Goal: Obtain resource: Download file/media

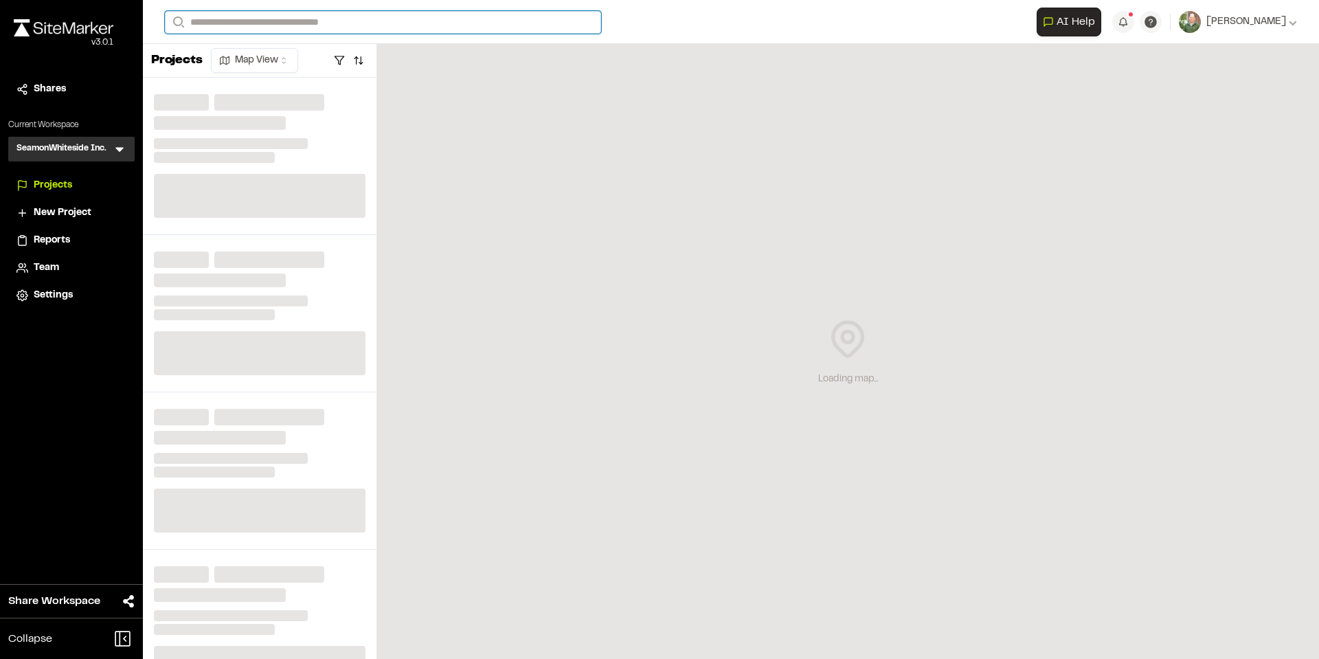
click at [302, 26] on input "Search" at bounding box center [383, 22] width 436 height 23
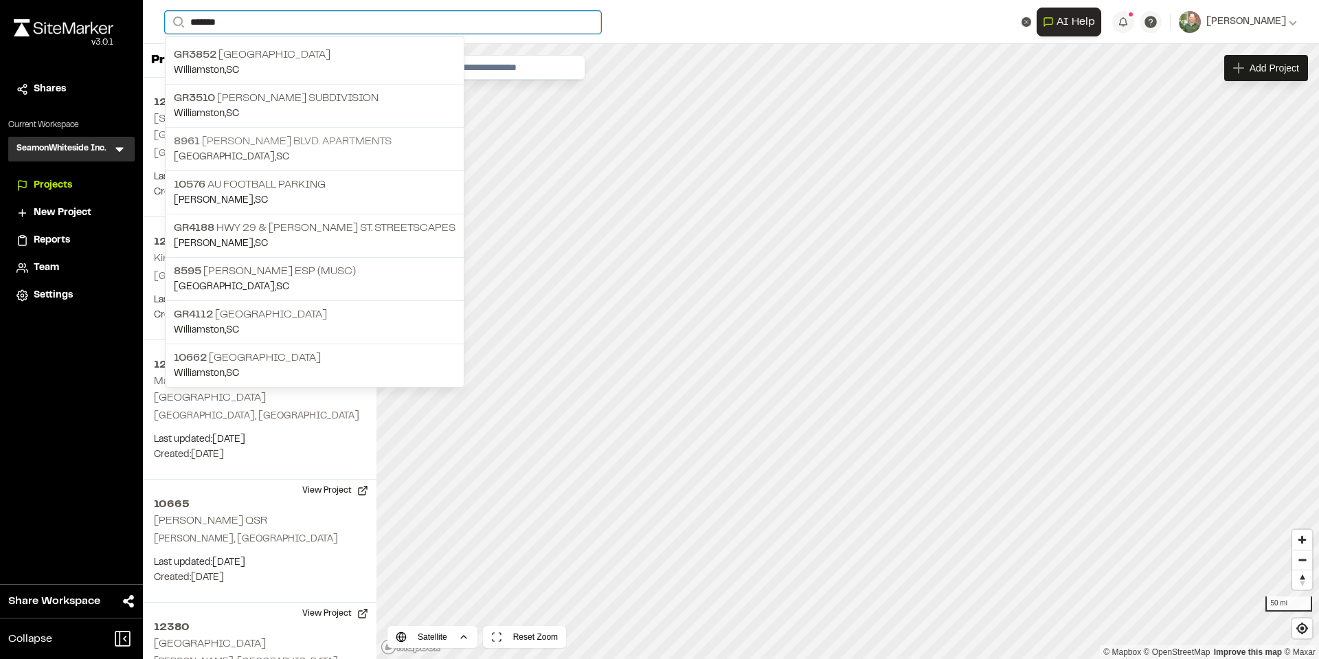
type input "*******"
click at [290, 139] on p "[STREET_ADDRESS][PERSON_NAME] Apartments" at bounding box center [315, 141] width 282 height 16
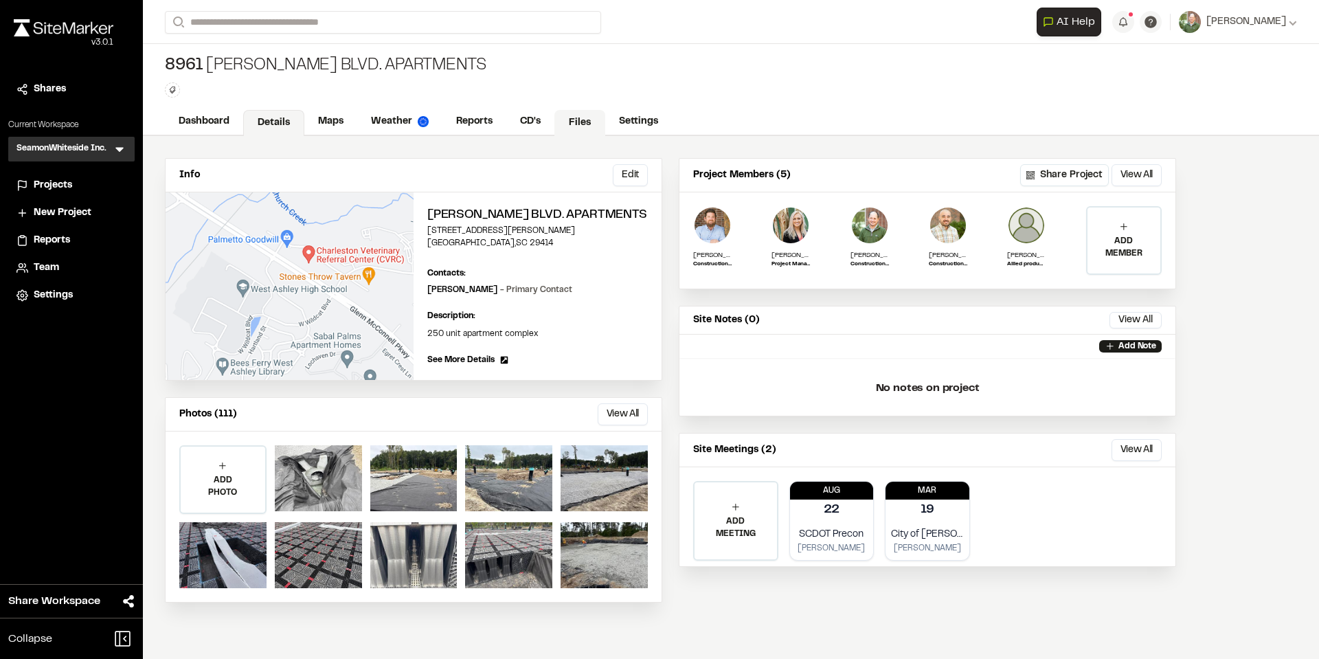
click at [581, 124] on link "Files" at bounding box center [579, 123] width 51 height 26
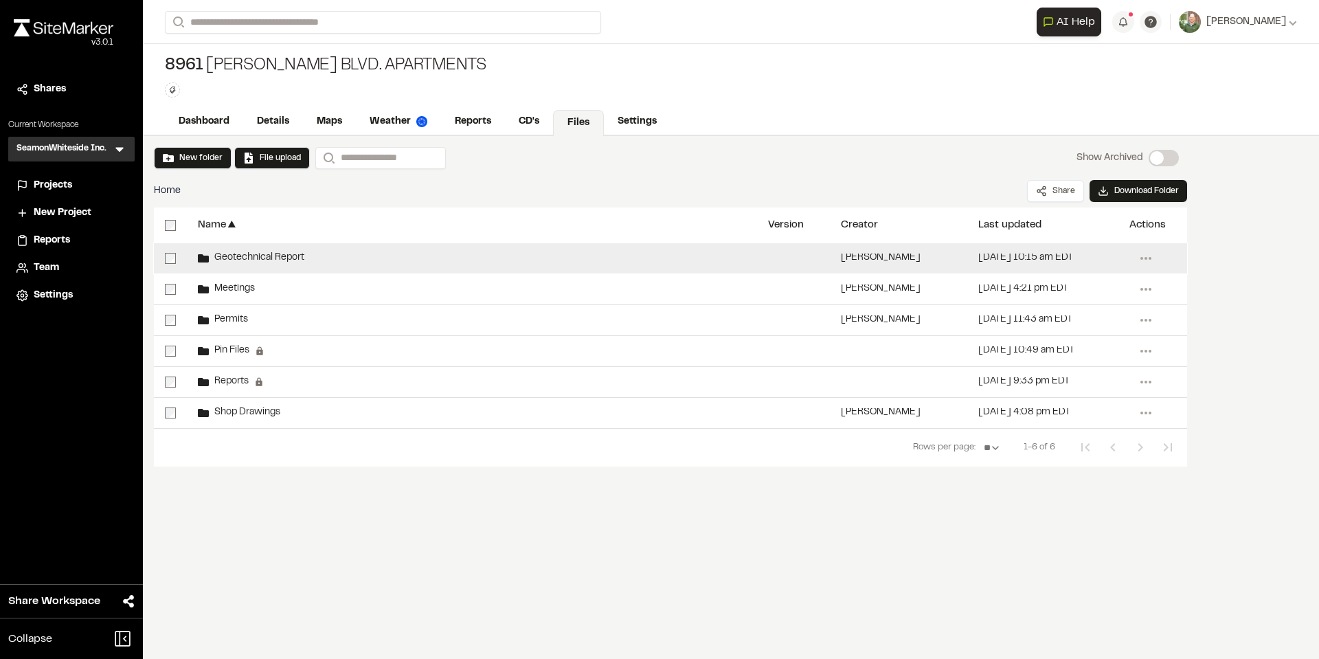
click at [243, 255] on span "Geotechnical Report" at bounding box center [256, 257] width 95 height 9
click at [251, 250] on div "Geotechnical Report" at bounding box center [472, 258] width 570 height 30
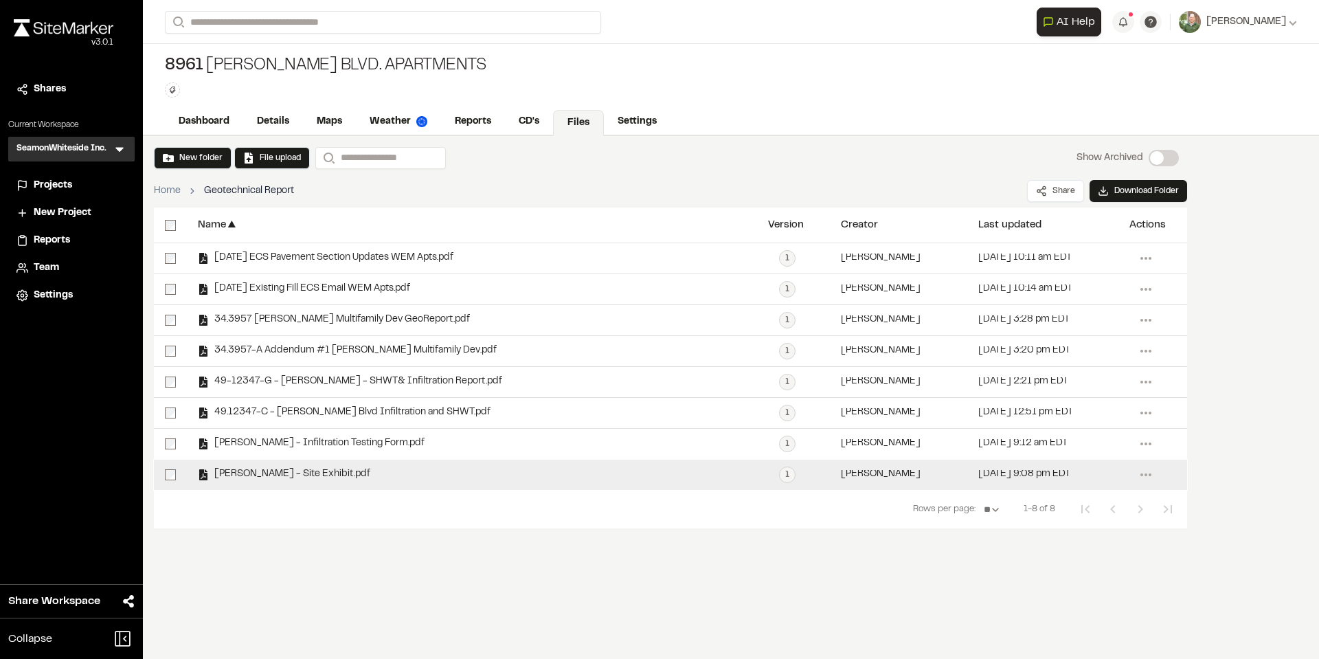
click at [328, 471] on span "[PERSON_NAME] - Site Exhibit.pdf" at bounding box center [289, 474] width 161 height 9
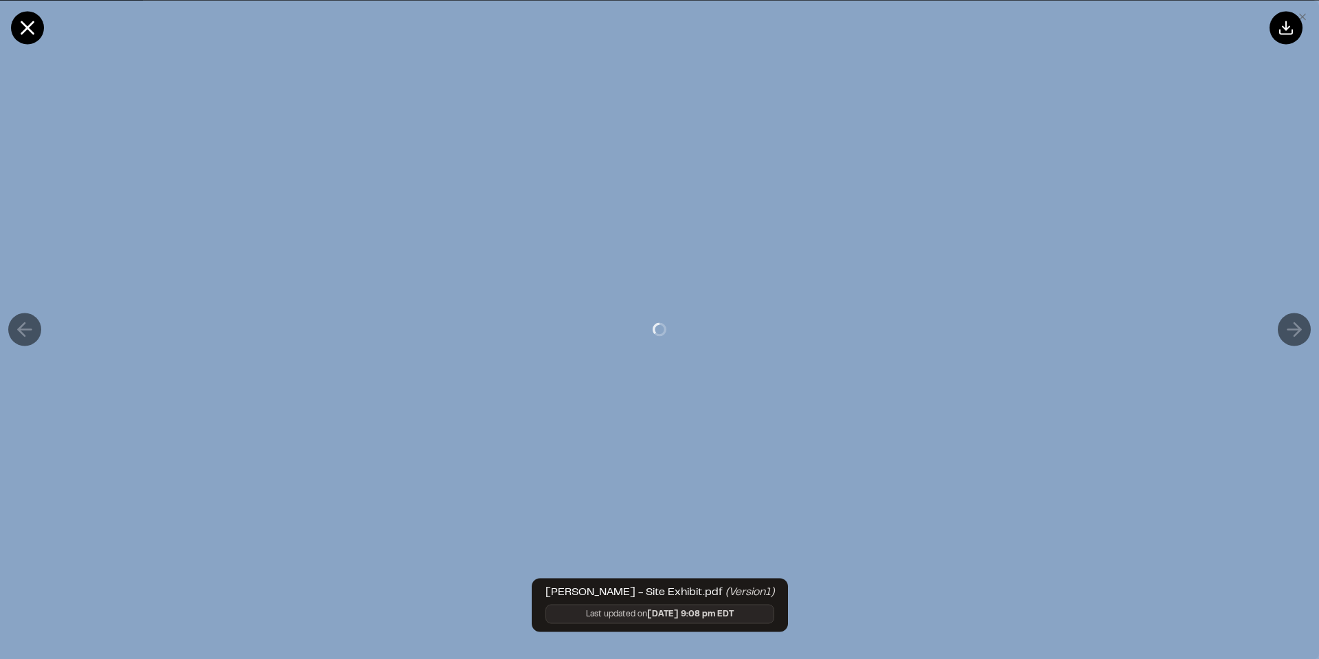
click at [328, 471] on div at bounding box center [660, 329] width 1374 height 659
click at [23, 27] on icon at bounding box center [27, 27] width 23 height 23
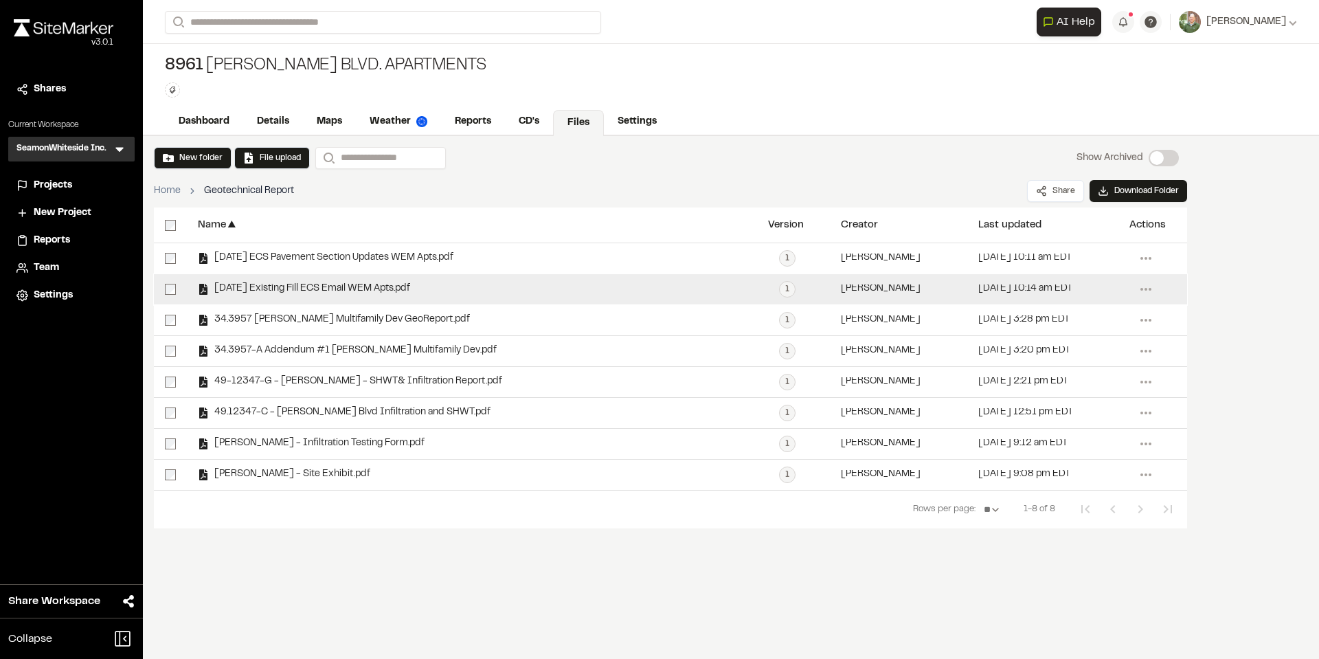
click at [317, 286] on span "[DATE] Existing Fill ECS Email WEM Apts.pdf" at bounding box center [309, 288] width 201 height 9
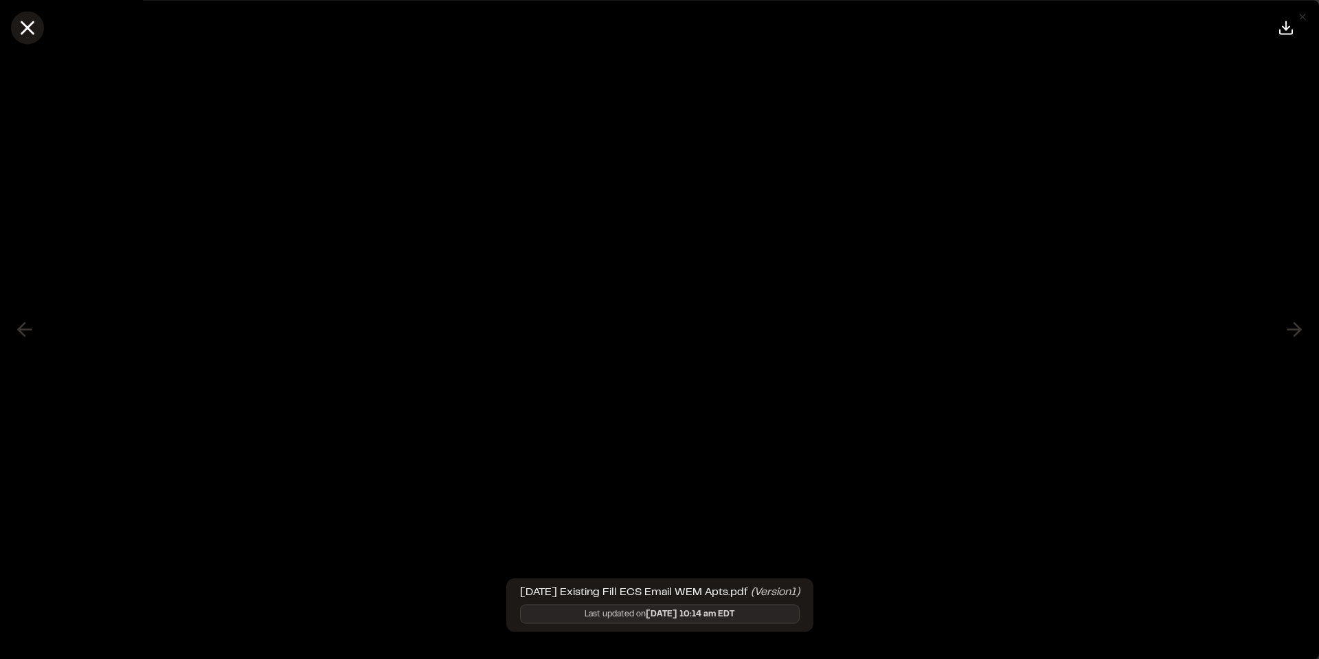
click at [21, 30] on icon at bounding box center [27, 27] width 23 height 23
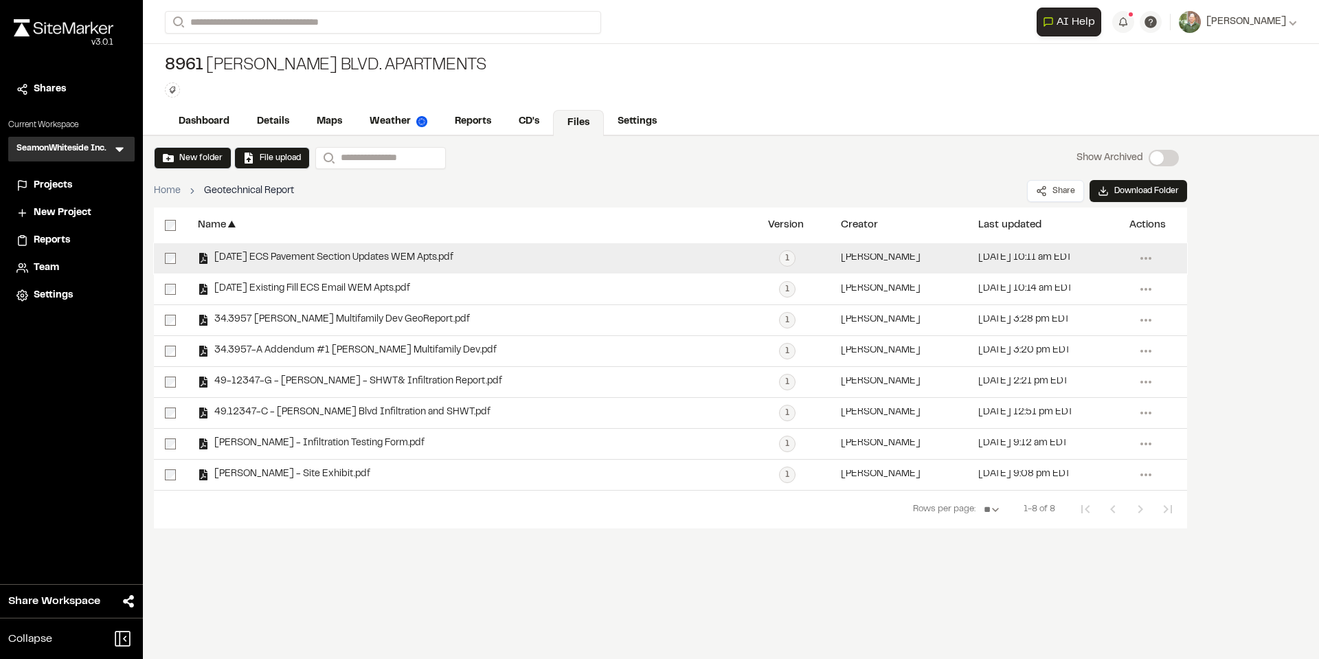
click at [381, 250] on div "[DATE] ECS Pavement Section Updates WEM Apts.pdf" at bounding box center [472, 258] width 570 height 30
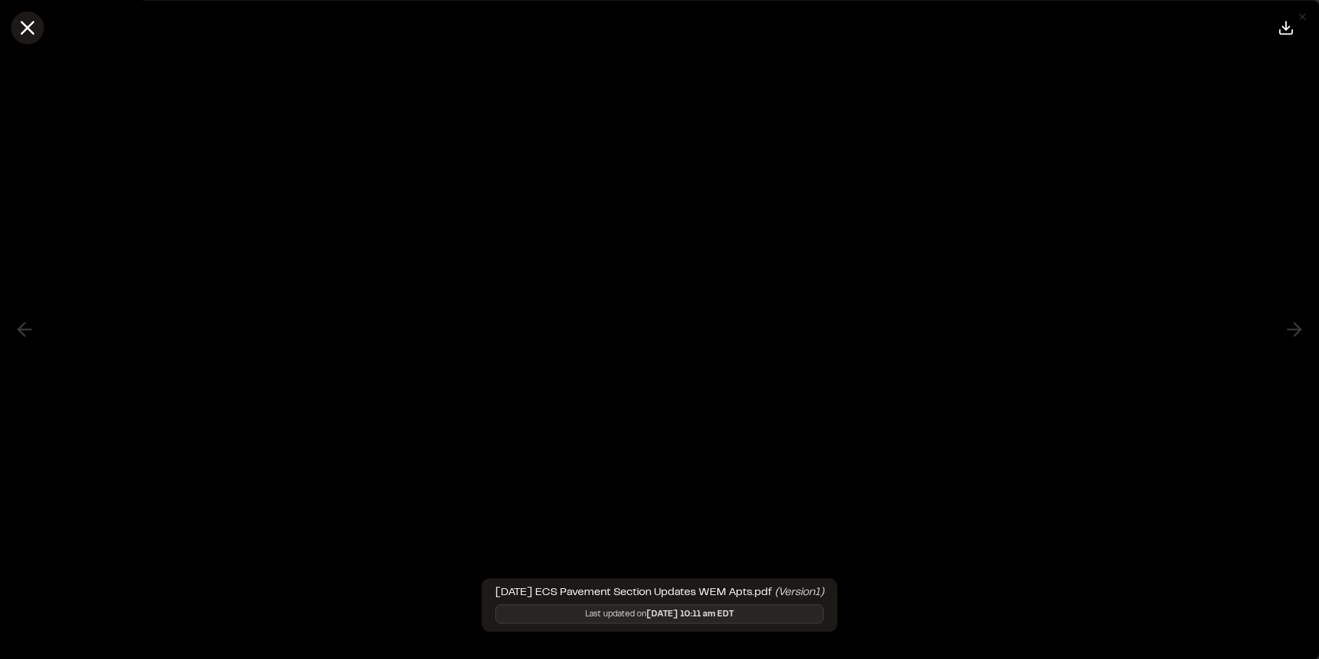
click at [30, 24] on line at bounding box center [28, 28] width 12 height 12
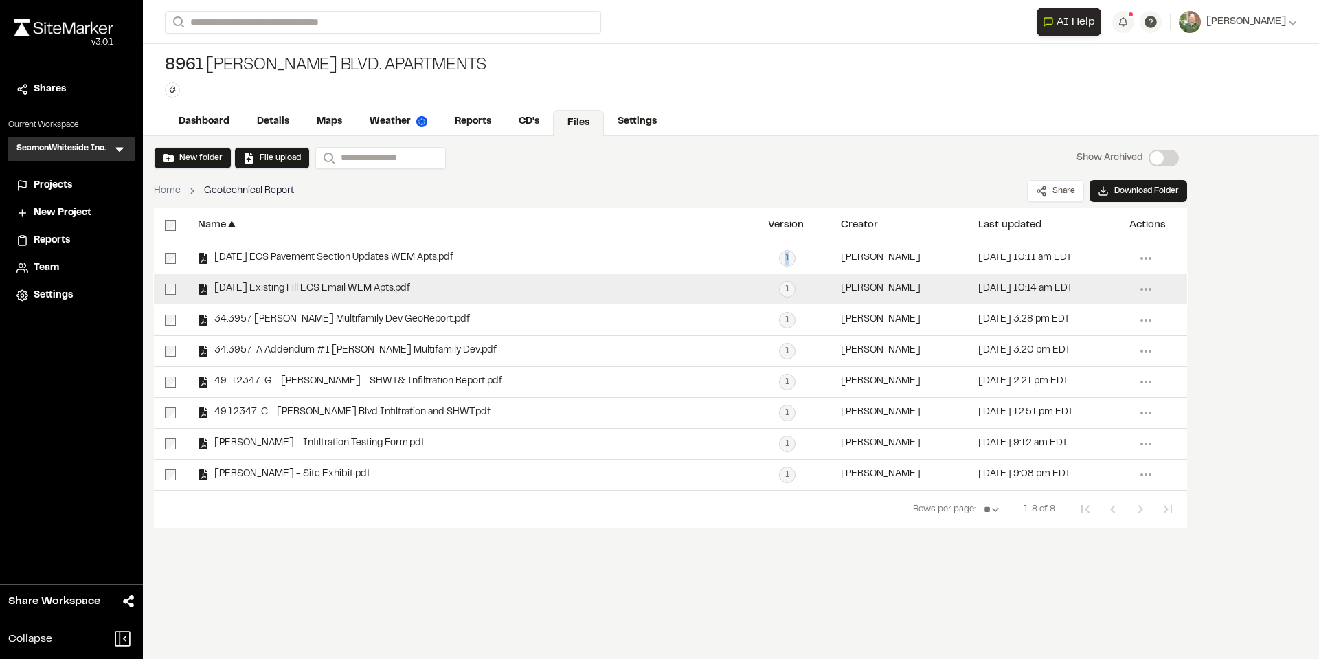
click at [282, 286] on span "[DATE] Existing Fill ECS Email WEM Apts.pdf" at bounding box center [309, 288] width 201 height 9
